Goal: Task Accomplishment & Management: Complete application form

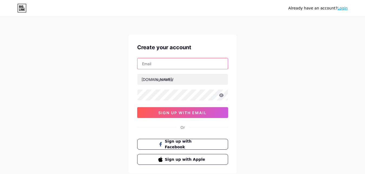
click at [190, 63] on input "text" at bounding box center [182, 63] width 90 height 11
paste input "[EMAIL_ADDRESS][DOMAIN_NAME]"
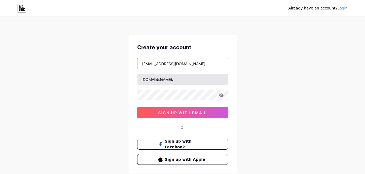
type input "[EMAIL_ADDRESS][DOMAIN_NAME]"
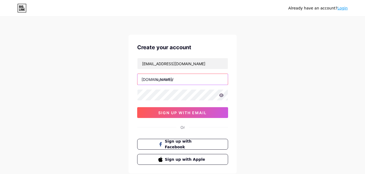
click at [161, 80] on input "text" at bounding box center [182, 79] width 90 height 11
paste input "shopifyseo"
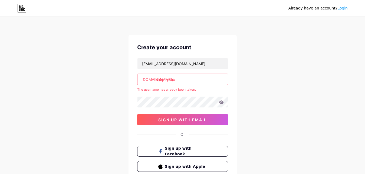
click at [181, 77] on input "shopifyseo" at bounding box center [182, 79] width 90 height 11
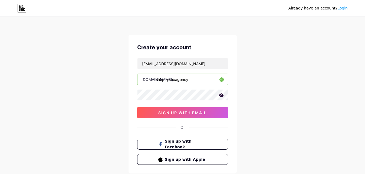
type input "shopifyseoagency"
click at [260, 74] on div "Already have an account? Login Create your account [EMAIL_ADDRESS][DOMAIN_NAME]…" at bounding box center [182, 103] width 365 height 207
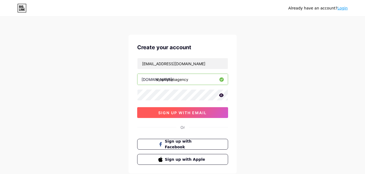
click at [177, 111] on span "sign up with email" at bounding box center [182, 112] width 48 height 5
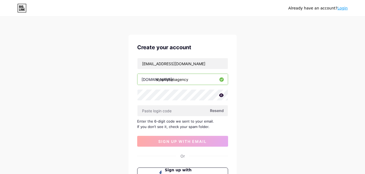
click at [219, 111] on span "Resend" at bounding box center [217, 111] width 14 height 6
paste input "454081"
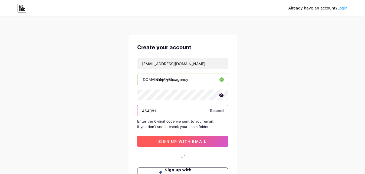
type input "454081"
click at [188, 144] on button "sign up with email" at bounding box center [182, 141] width 91 height 11
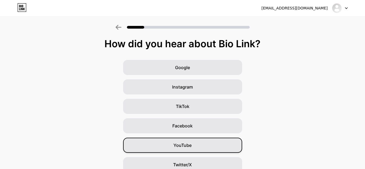
scroll to position [64, 0]
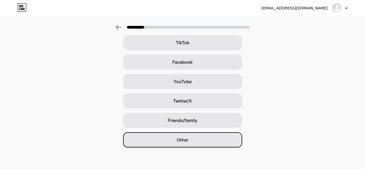
click at [190, 144] on div "Other" at bounding box center [182, 139] width 119 height 15
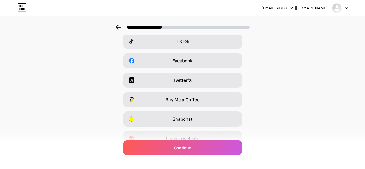
scroll to position [91, 0]
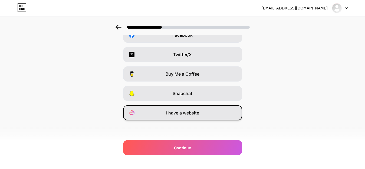
click at [187, 114] on span "I have a website" at bounding box center [182, 113] width 33 height 6
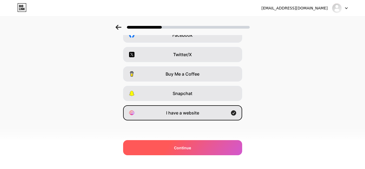
click at [183, 152] on div "Continue" at bounding box center [182, 147] width 119 height 15
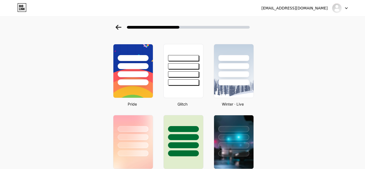
scroll to position [0, 0]
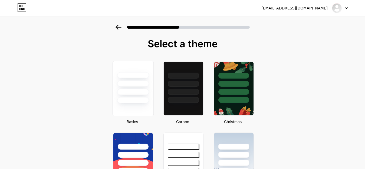
click at [137, 86] on div at bounding box center [133, 84] width 32 height 6
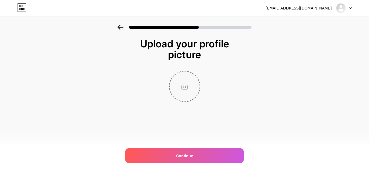
click at [185, 84] on input "file" at bounding box center [185, 86] width 30 height 30
type input "C:\fakepath\ShopifySEO (1).png"
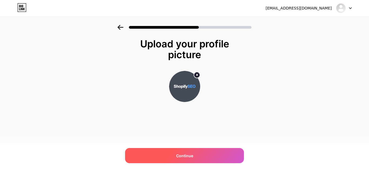
click at [200, 153] on div "Continue" at bounding box center [184, 155] width 119 height 15
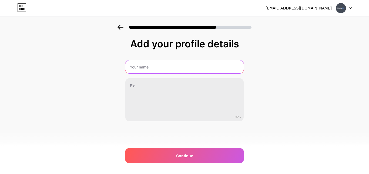
click at [142, 70] on input "text" at bounding box center [184, 66] width 118 height 13
paste input "Shopify SEO"
type input "Shopify SEO"
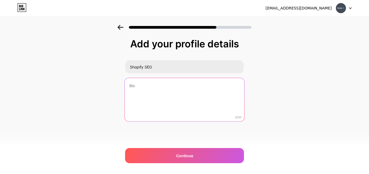
click at [168, 106] on textarea at bounding box center [184, 100] width 119 height 44
paste textarea "Shopify SEO Agency offers expert, results-driven SEO services tailored for Shop…"
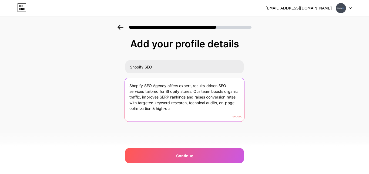
drag, startPoint x: 217, startPoint y: 103, endPoint x: 230, endPoint y: 120, distance: 21.4
click at [230, 119] on textarea "Shopify SEO Agency offers expert, results-driven SEO services tailored for Shop…" at bounding box center [184, 100] width 119 height 44
paste textarea "Partner with a Shopify"
drag, startPoint x: 129, startPoint y: 102, endPoint x: 233, endPoint y: 104, distance: 104.1
click at [233, 104] on textarea "Shopify SEO Agency offers expert, results-driven SEO services tailored for Shop…" at bounding box center [184, 100] width 119 height 44
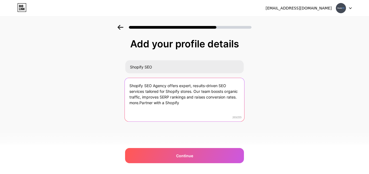
drag, startPoint x: 192, startPoint y: 104, endPoint x: 116, endPoint y: 105, distance: 76.5
click at [125, 105] on textarea "Shopify SEO Agency offers expert, results-driven SEO services tailored for Shop…" at bounding box center [184, 100] width 119 height 44
paste textarea "Partner with a Shopify SEO Agency you can trust for sustainable growth."
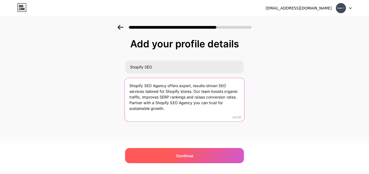
type textarea "Shopify SEO Agency offers expert, results-driven SEO services tailored for Shop…"
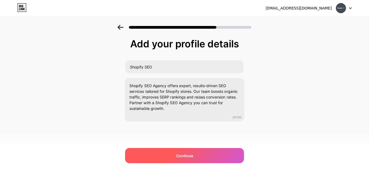
click at [192, 158] on span "Continue" at bounding box center [184, 156] width 17 height 6
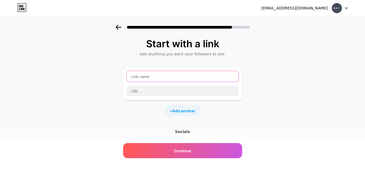
click at [154, 77] on input "text" at bounding box center [183, 76] width 112 height 11
type input "Website"
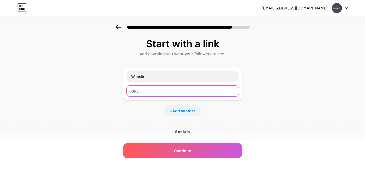
click at [169, 91] on input "text" at bounding box center [183, 91] width 112 height 11
paste input "[URL][DOMAIN_NAME]"
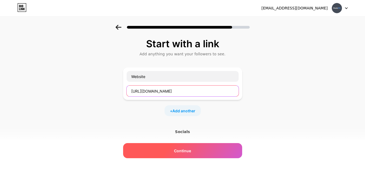
type input "[URL][DOMAIN_NAME]"
click at [180, 150] on span "Continue" at bounding box center [182, 151] width 17 height 6
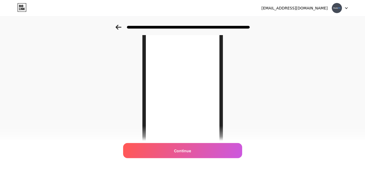
scroll to position [47, 0]
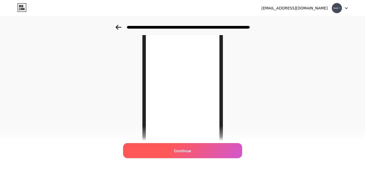
click at [178, 151] on span "Continue" at bounding box center [182, 151] width 17 height 6
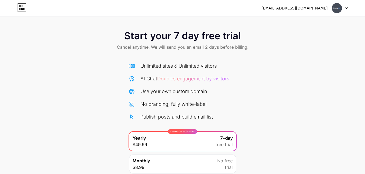
scroll to position [44, 0]
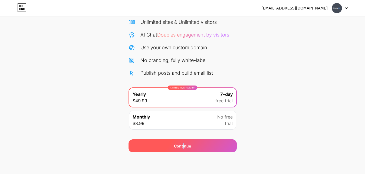
click at [183, 146] on div "Continue" at bounding box center [182, 146] width 17 height 6
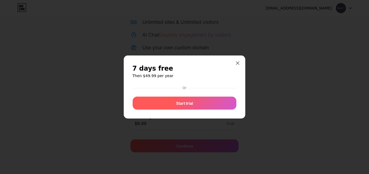
click at [189, 102] on span "Start trial" at bounding box center [184, 103] width 17 height 6
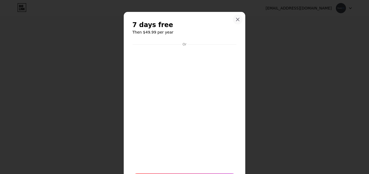
click at [237, 17] on div at bounding box center [238, 20] width 10 height 10
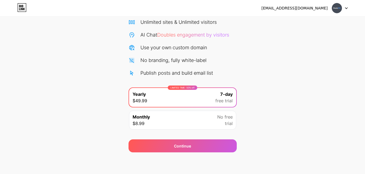
click at [333, 11] on img at bounding box center [336, 8] width 10 height 10
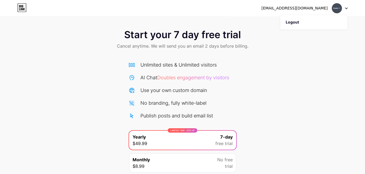
scroll to position [0, 0]
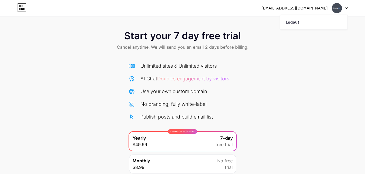
click at [106, 74] on div "Start your 7 day free trial Cancel anytime. We will send you an email 2 days be…" at bounding box center [182, 110] width 365 height 171
